Goal: Find specific page/section: Find specific page/section

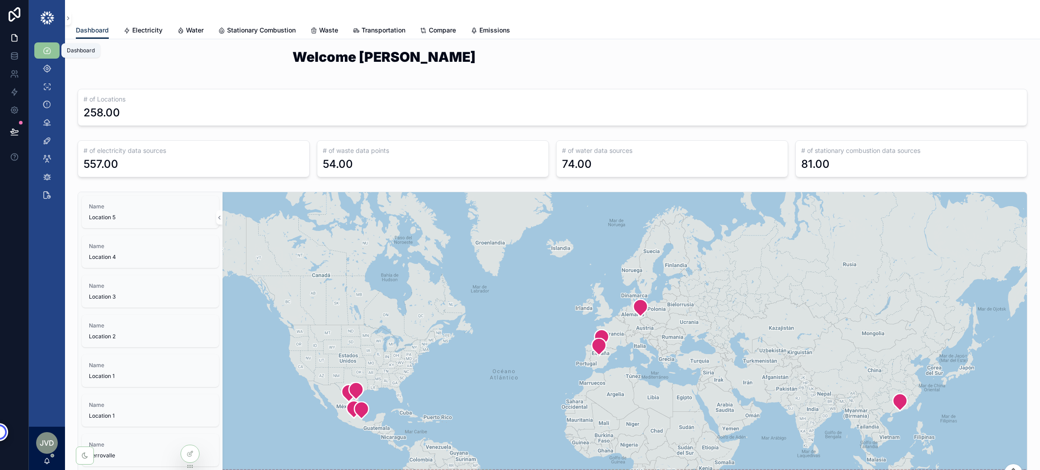
click at [53, 47] on div "Dashboard" at bounding box center [47, 50] width 14 height 14
click at [18, 52] on icon at bounding box center [14, 55] width 9 height 9
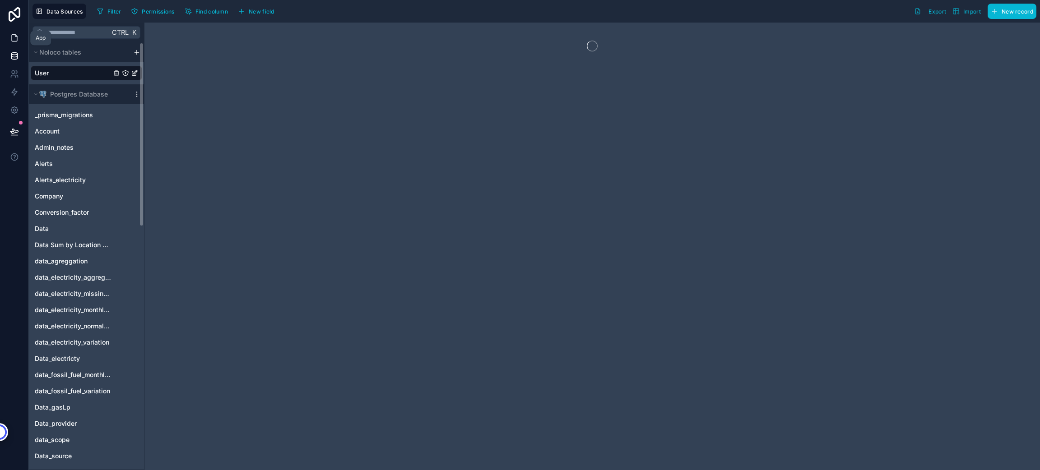
click at [13, 39] on icon at bounding box center [14, 37] width 9 height 9
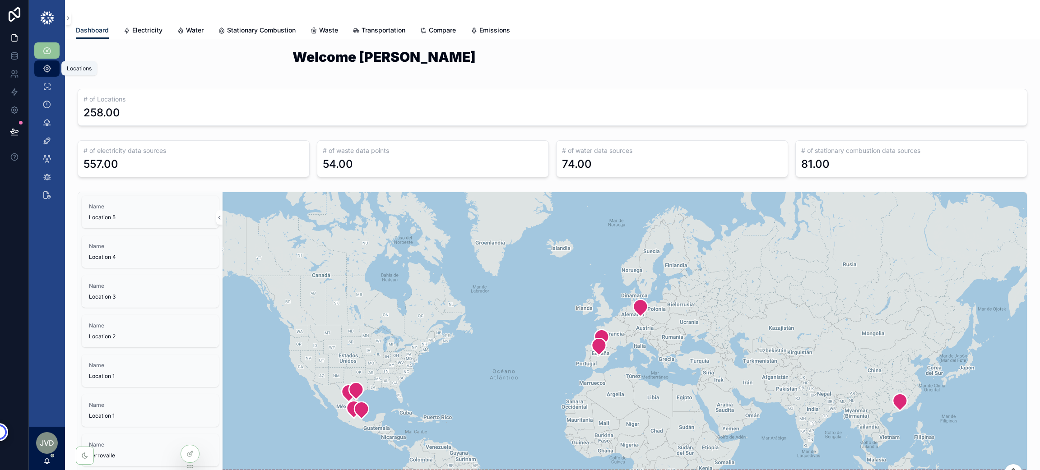
click at [42, 70] on icon "scrollable content" at bounding box center [46, 68] width 9 height 9
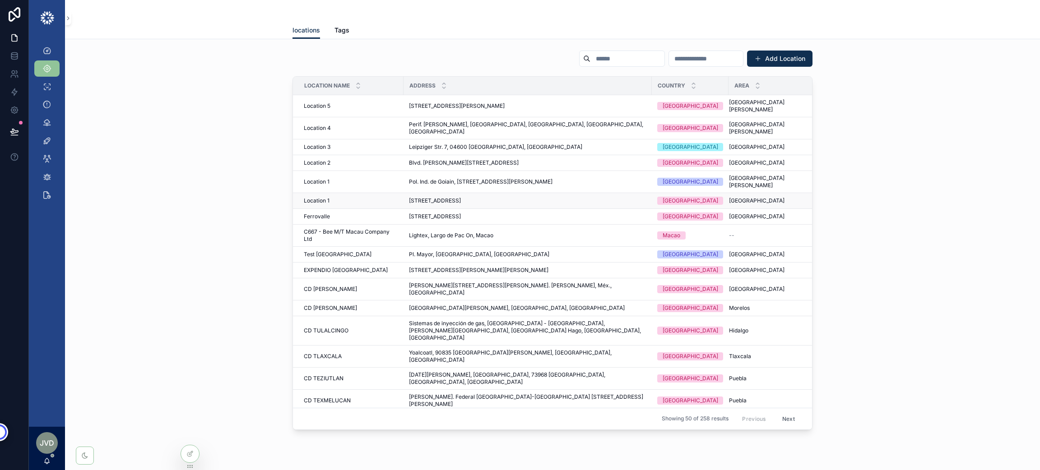
click at [319, 197] on span "Location 1" at bounding box center [317, 200] width 26 height 7
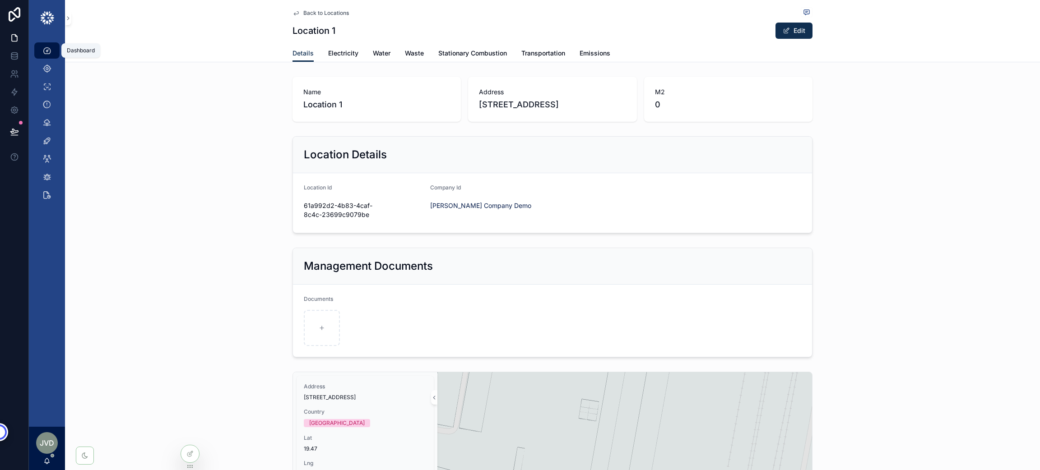
click at [48, 48] on icon "scrollable content" at bounding box center [46, 50] width 9 height 9
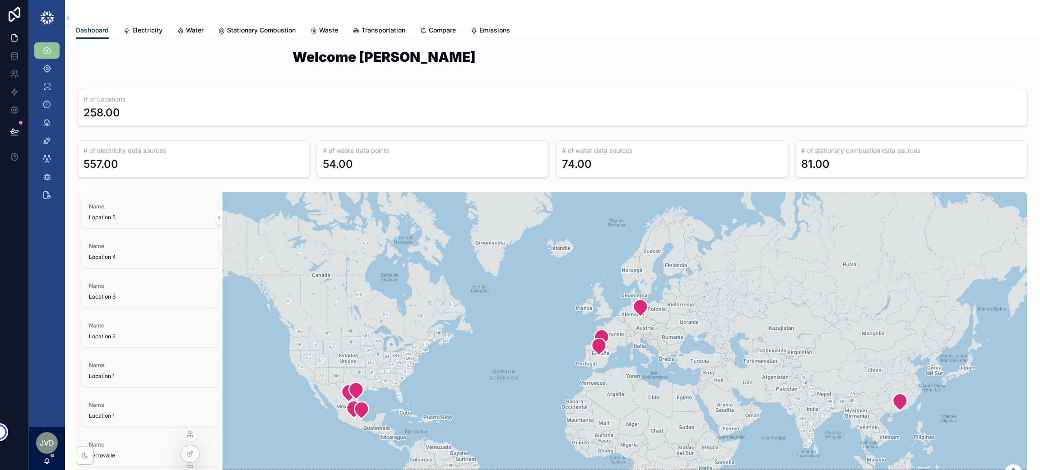
click at [189, 431] on icon at bounding box center [189, 434] width 7 height 7
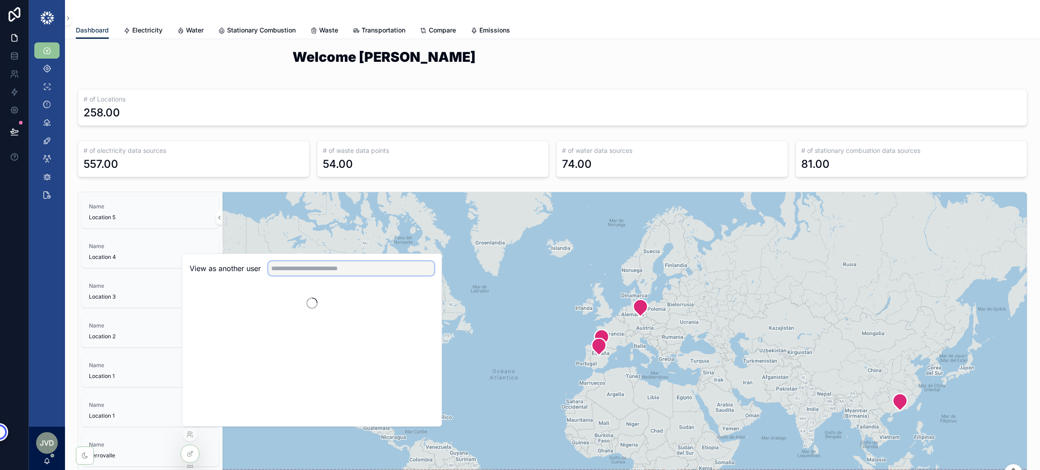
click at [327, 270] on input "text" at bounding box center [351, 268] width 166 height 14
type input "****"
click at [419, 303] on button "Select" at bounding box center [422, 301] width 23 height 13
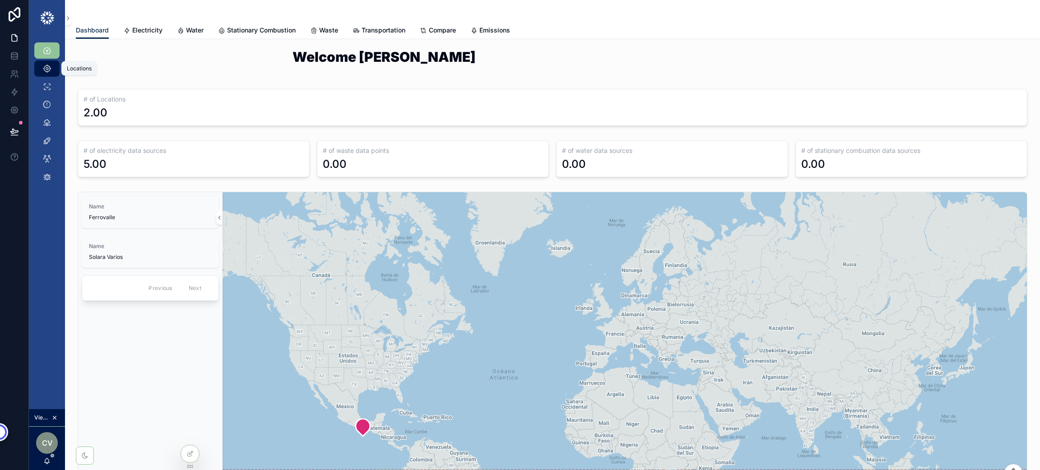
click at [45, 67] on icon "scrollable content" at bounding box center [46, 68] width 9 height 9
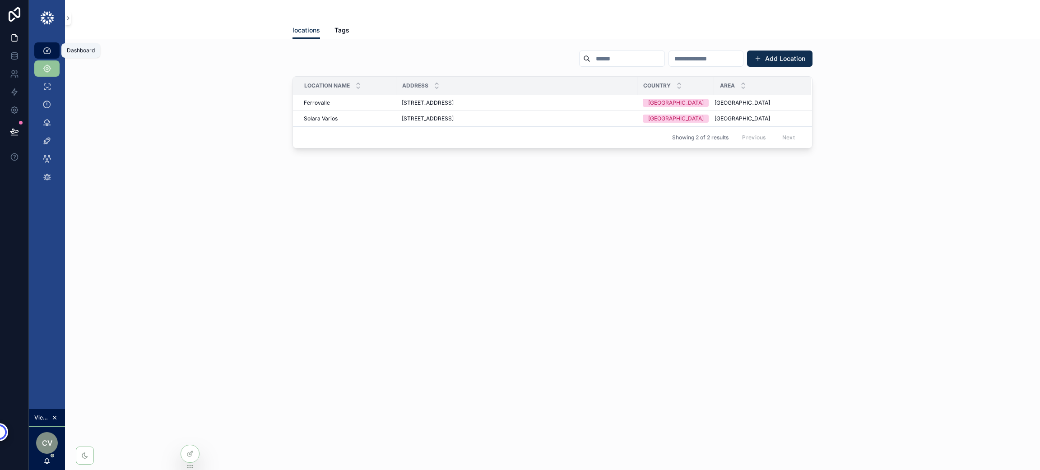
click at [47, 50] on icon "scrollable content" at bounding box center [46, 50] width 9 height 9
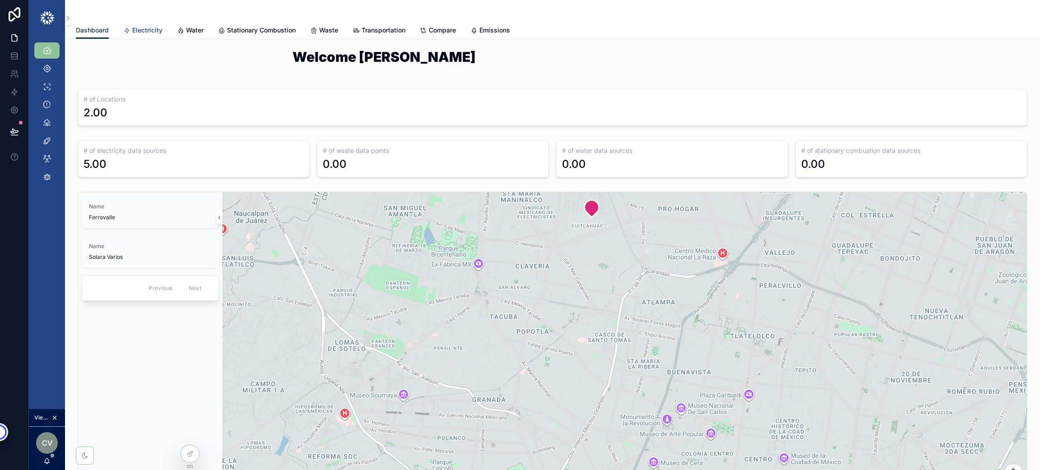
click at [143, 31] on span "Electricity" at bounding box center [147, 30] width 30 height 9
